Goal: Find contact information: Find contact information

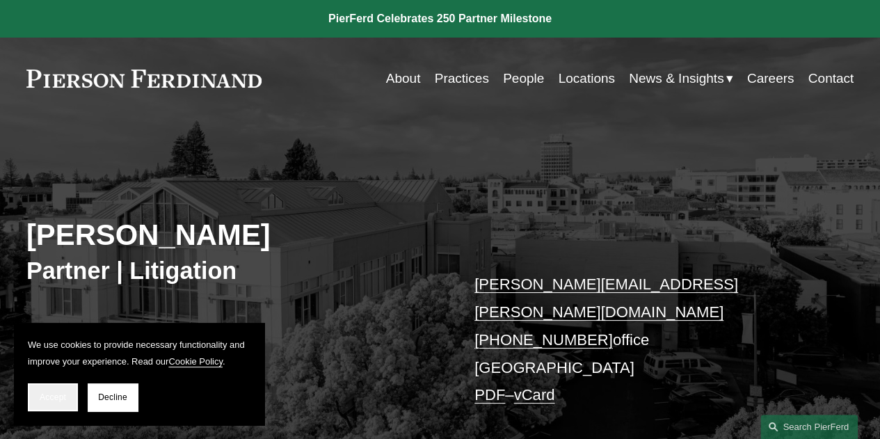
click at [48, 393] on span "Accept" at bounding box center [53, 397] width 26 height 10
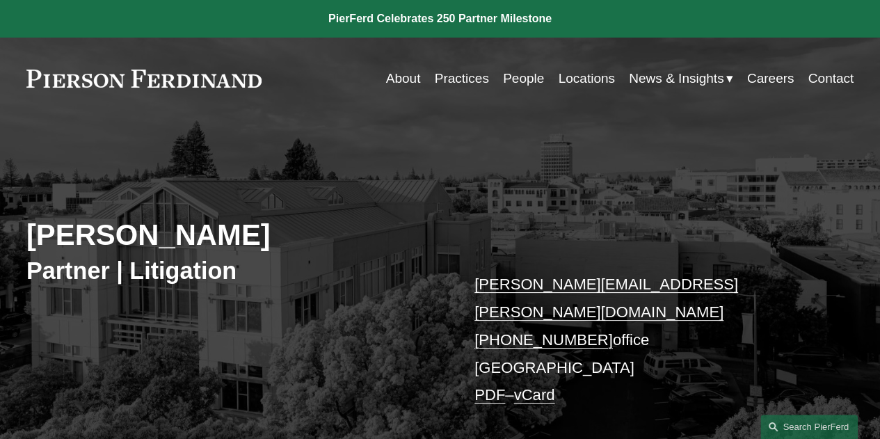
click at [558, 74] on link "Locations" at bounding box center [586, 78] width 56 height 26
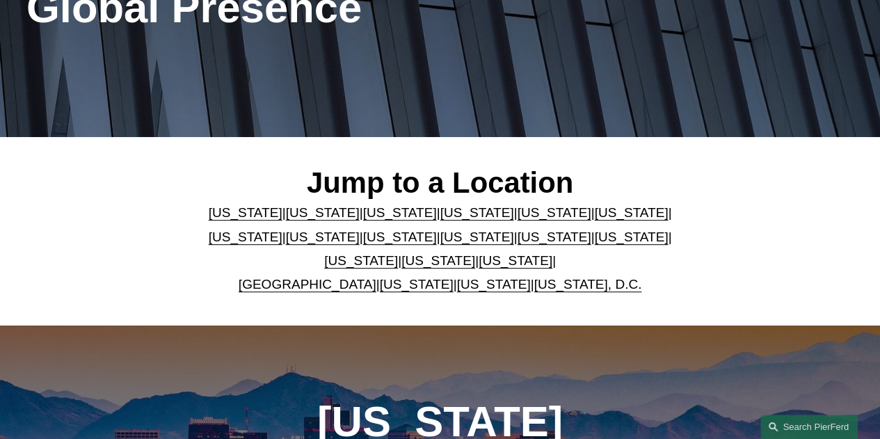
scroll to position [348, 0]
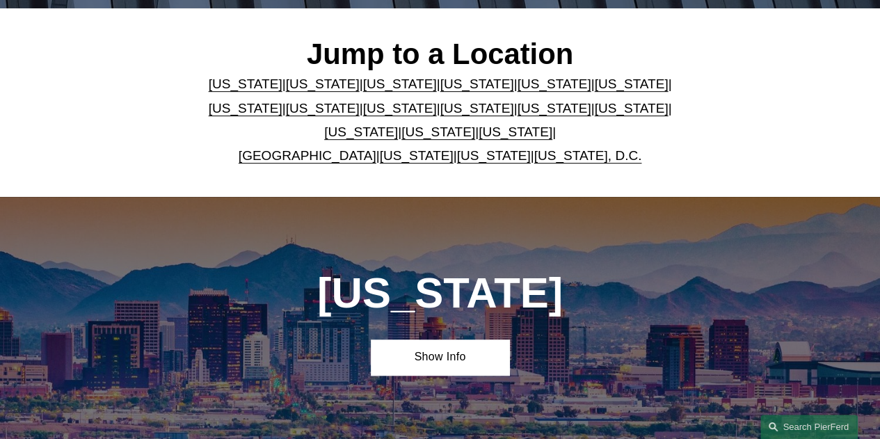
click at [325, 88] on link "[US_STATE]" at bounding box center [323, 83] width 74 height 15
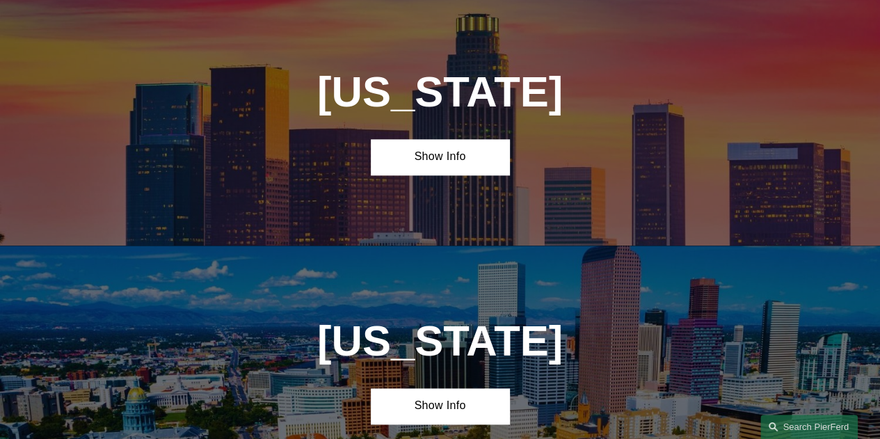
scroll to position [800, 0]
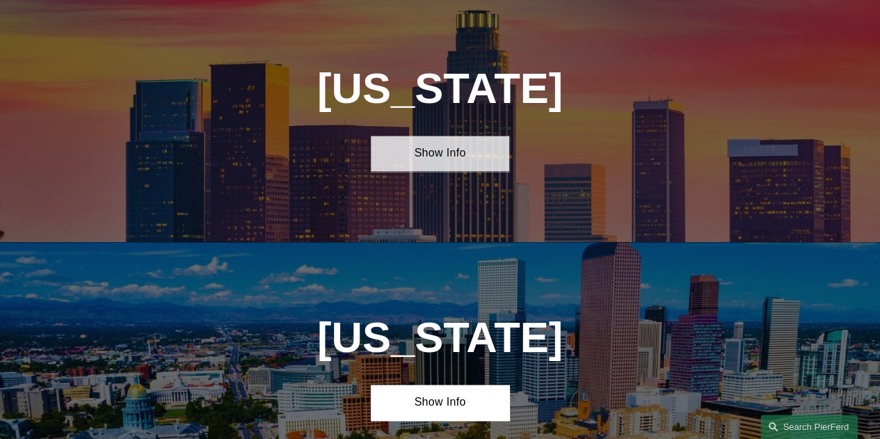
click at [490, 153] on link "Show Info" at bounding box center [440, 153] width 138 height 35
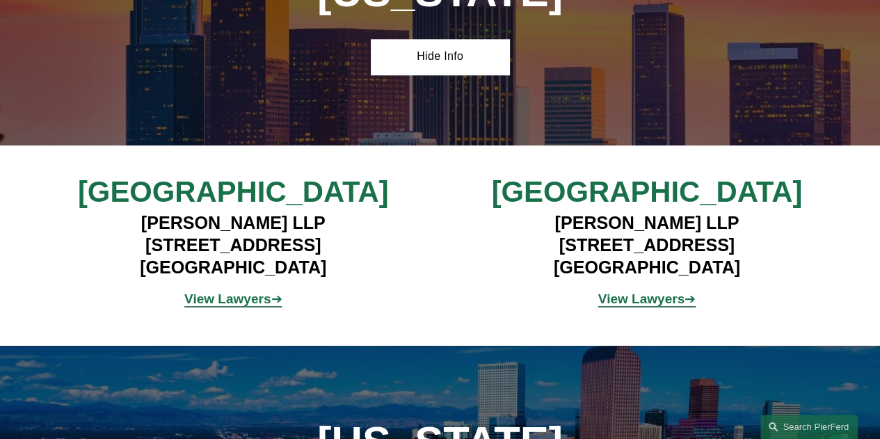
scroll to position [916, 0]
